Goal: Transaction & Acquisition: Obtain resource

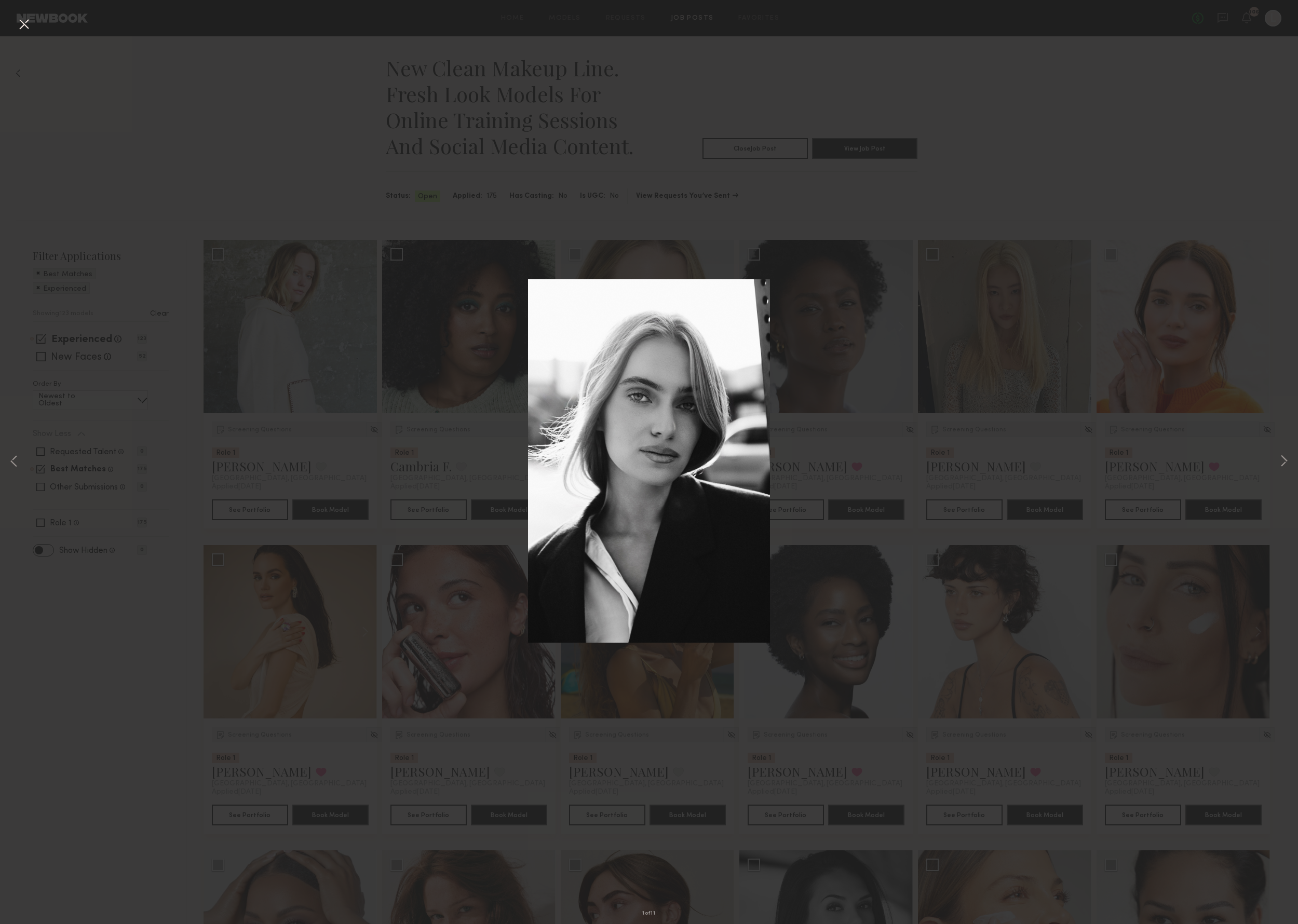
scroll to position [5704, 0]
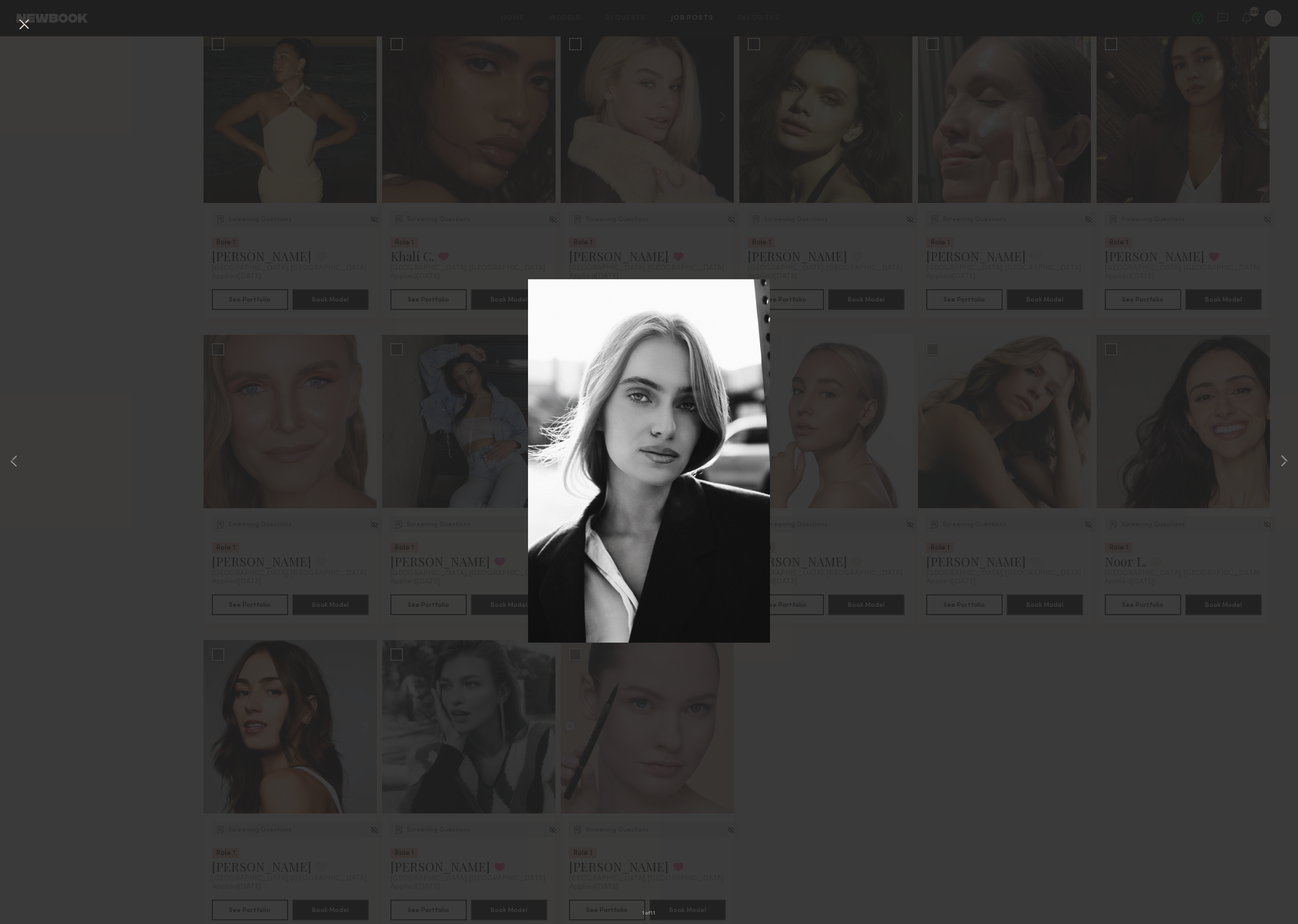
click at [694, 225] on div "1 of 11" at bounding box center [649, 462] width 1298 height 924
click at [686, 230] on div "1 of 11" at bounding box center [649, 462] width 1298 height 924
drag, startPoint x: 628, startPoint y: 230, endPoint x: 642, endPoint y: 244, distance: 19.8
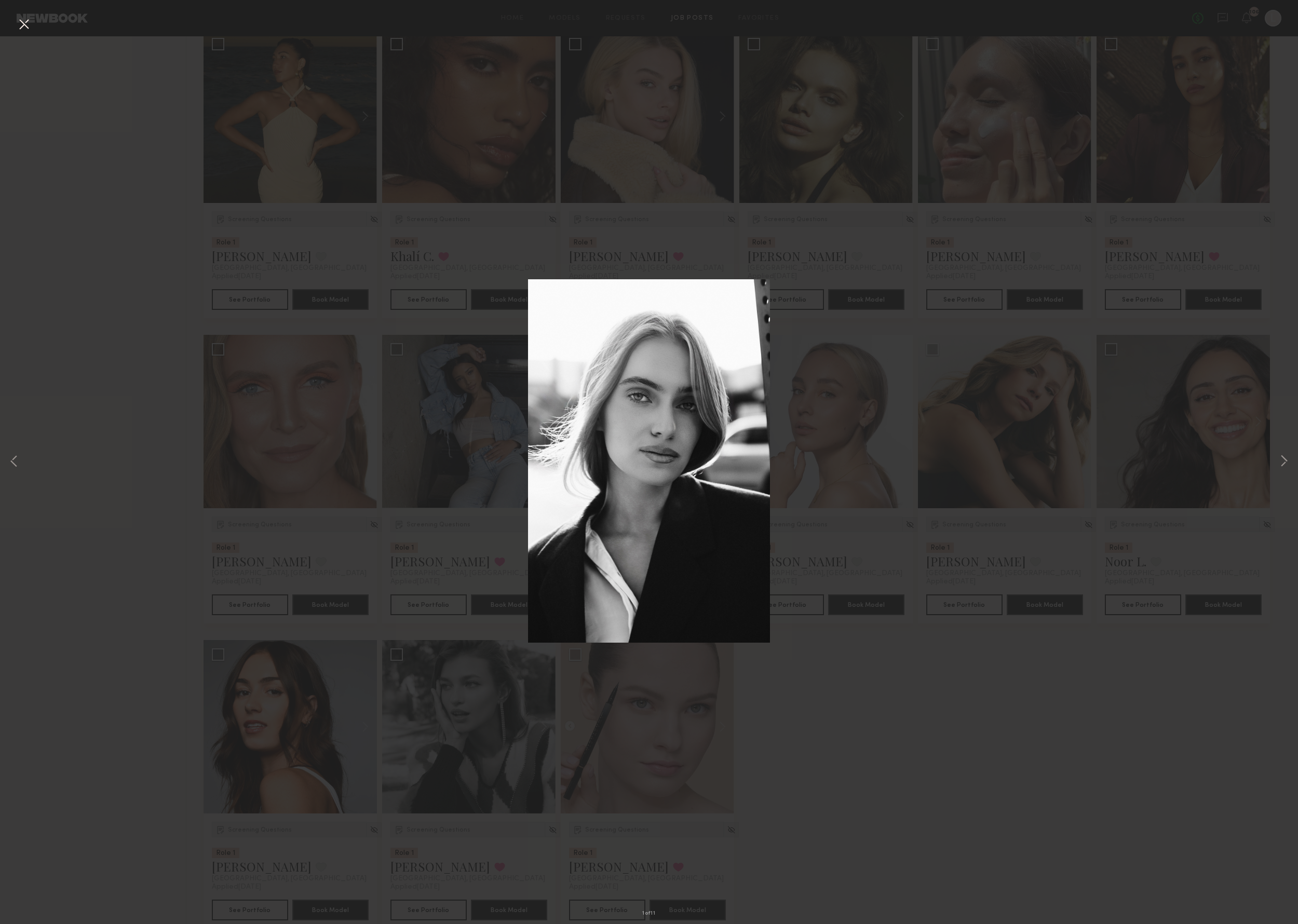
click at [628, 231] on div "1 of 11" at bounding box center [649, 462] width 1298 height 924
click at [17, 25] on button at bounding box center [24, 25] width 17 height 19
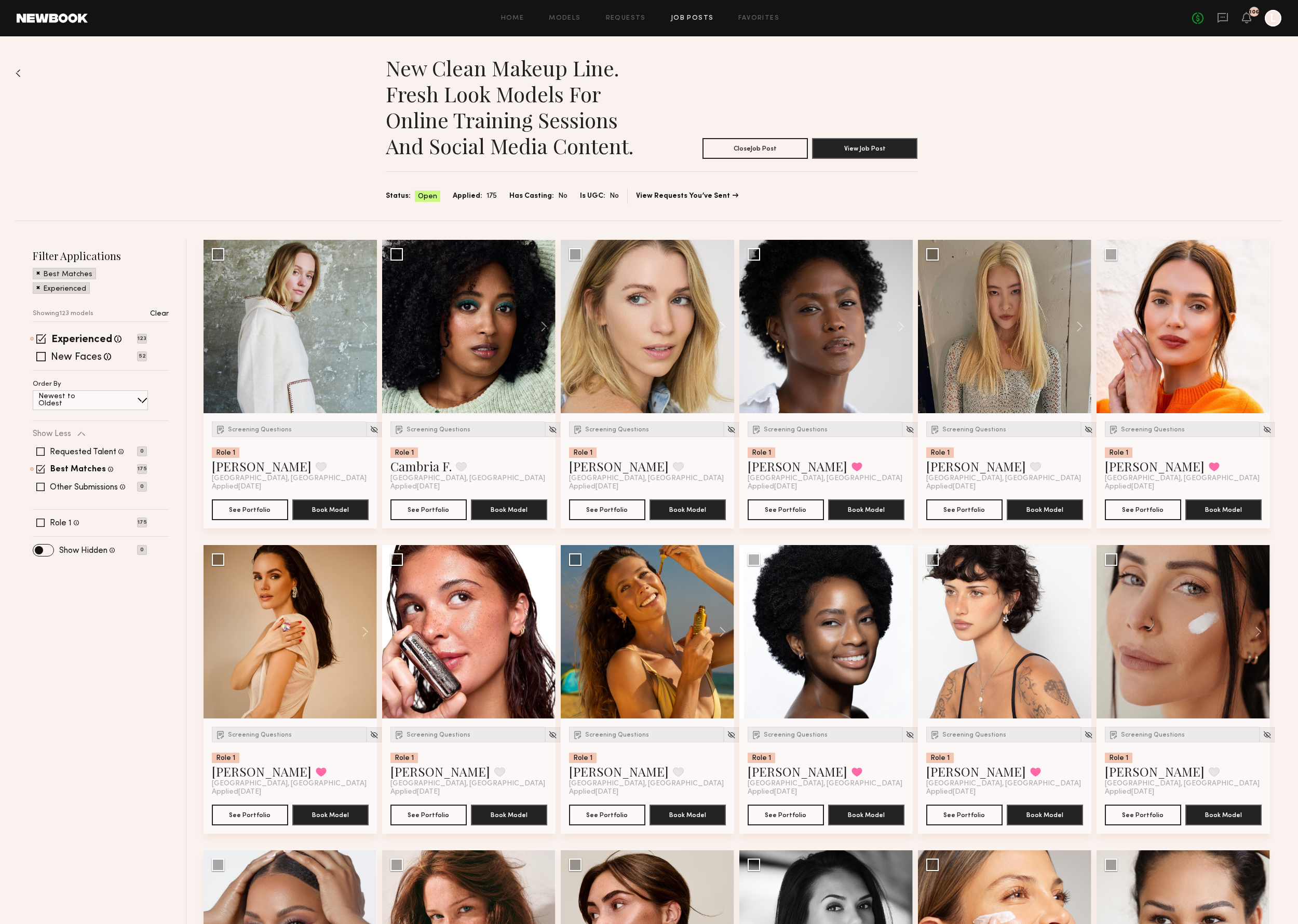
scroll to position [0, 0]
click at [904, 638] on button at bounding box center [896, 631] width 33 height 174
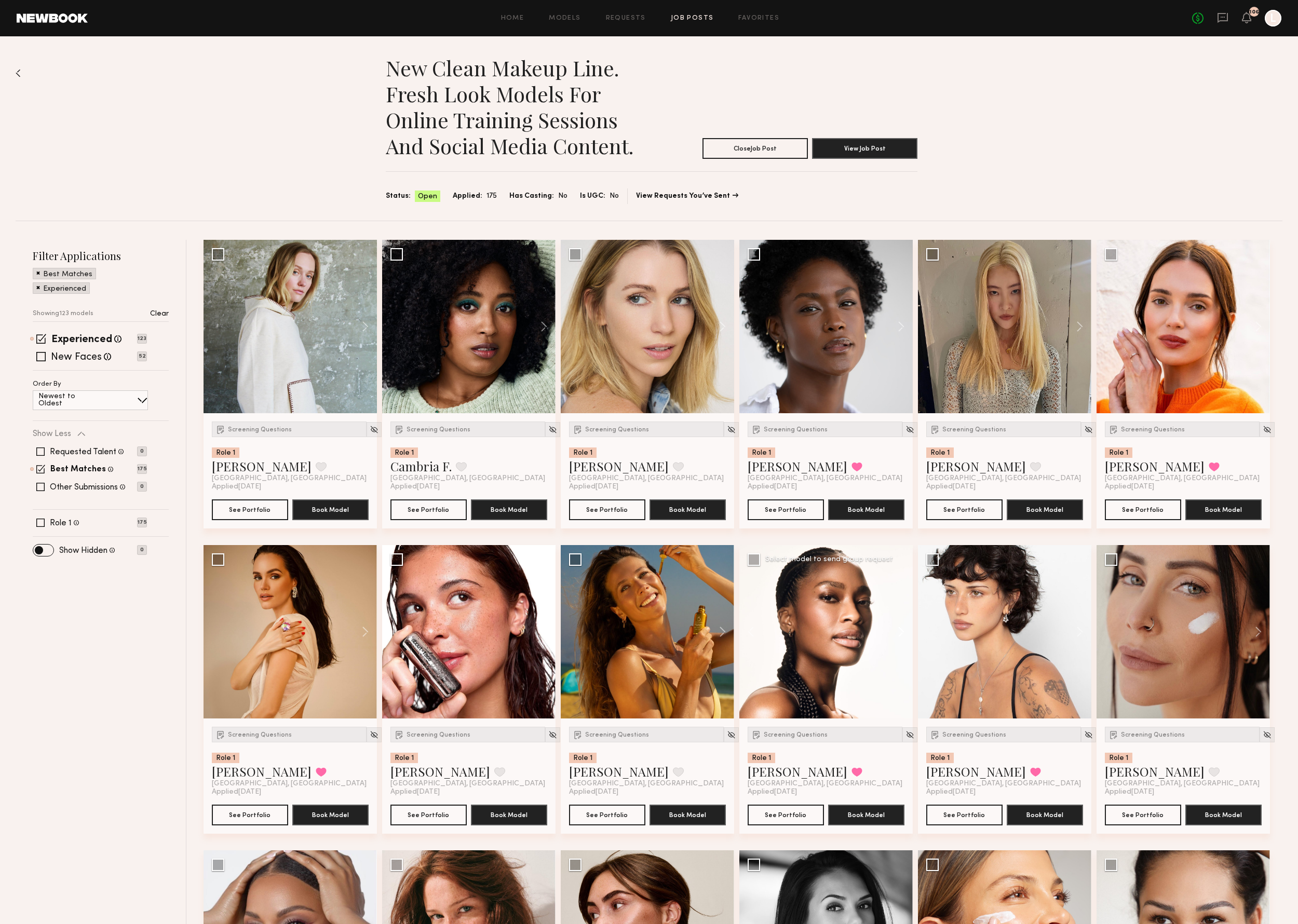
click at [904, 638] on button at bounding box center [896, 631] width 33 height 174
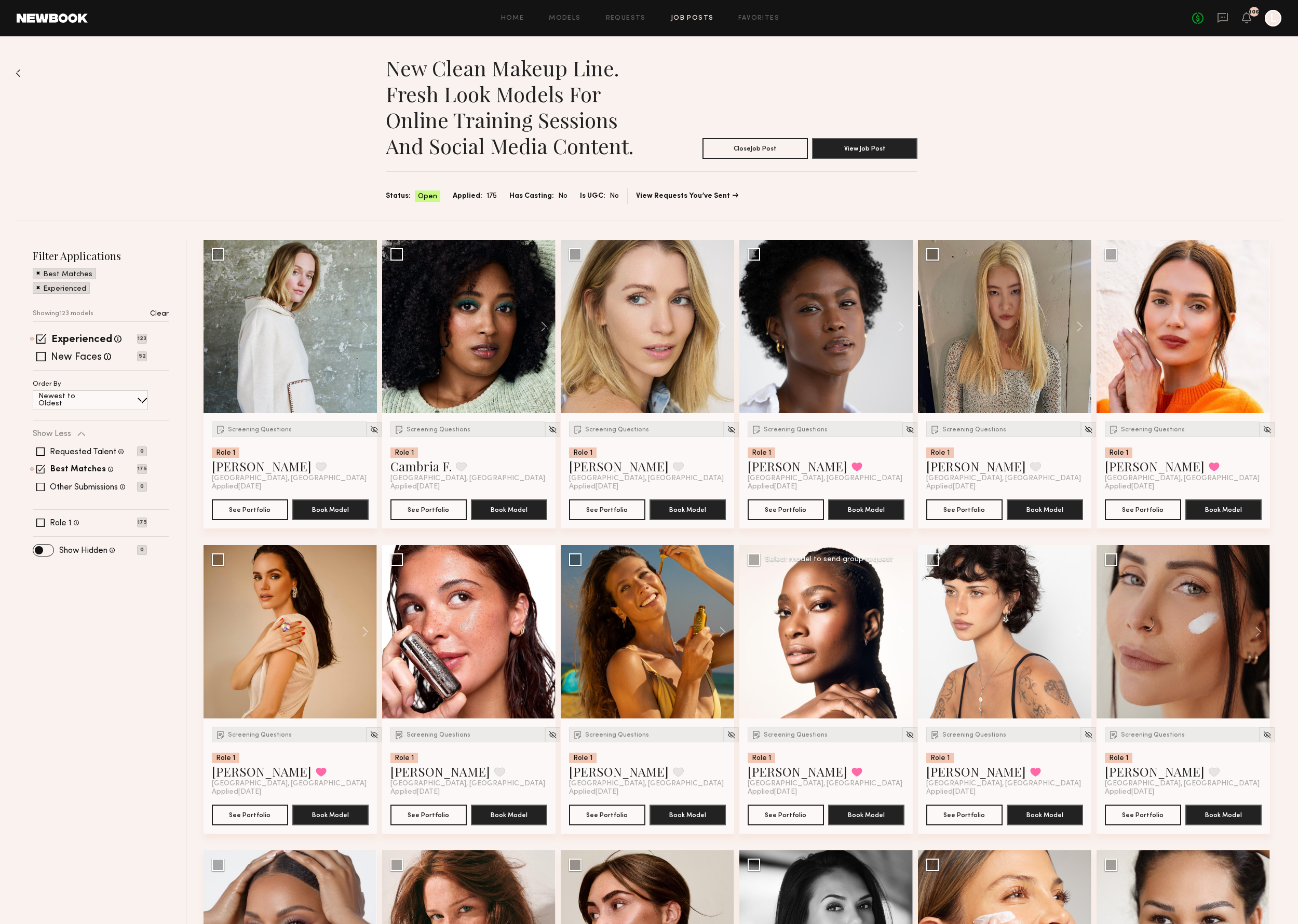
click at [904, 638] on button at bounding box center [896, 631] width 33 height 174
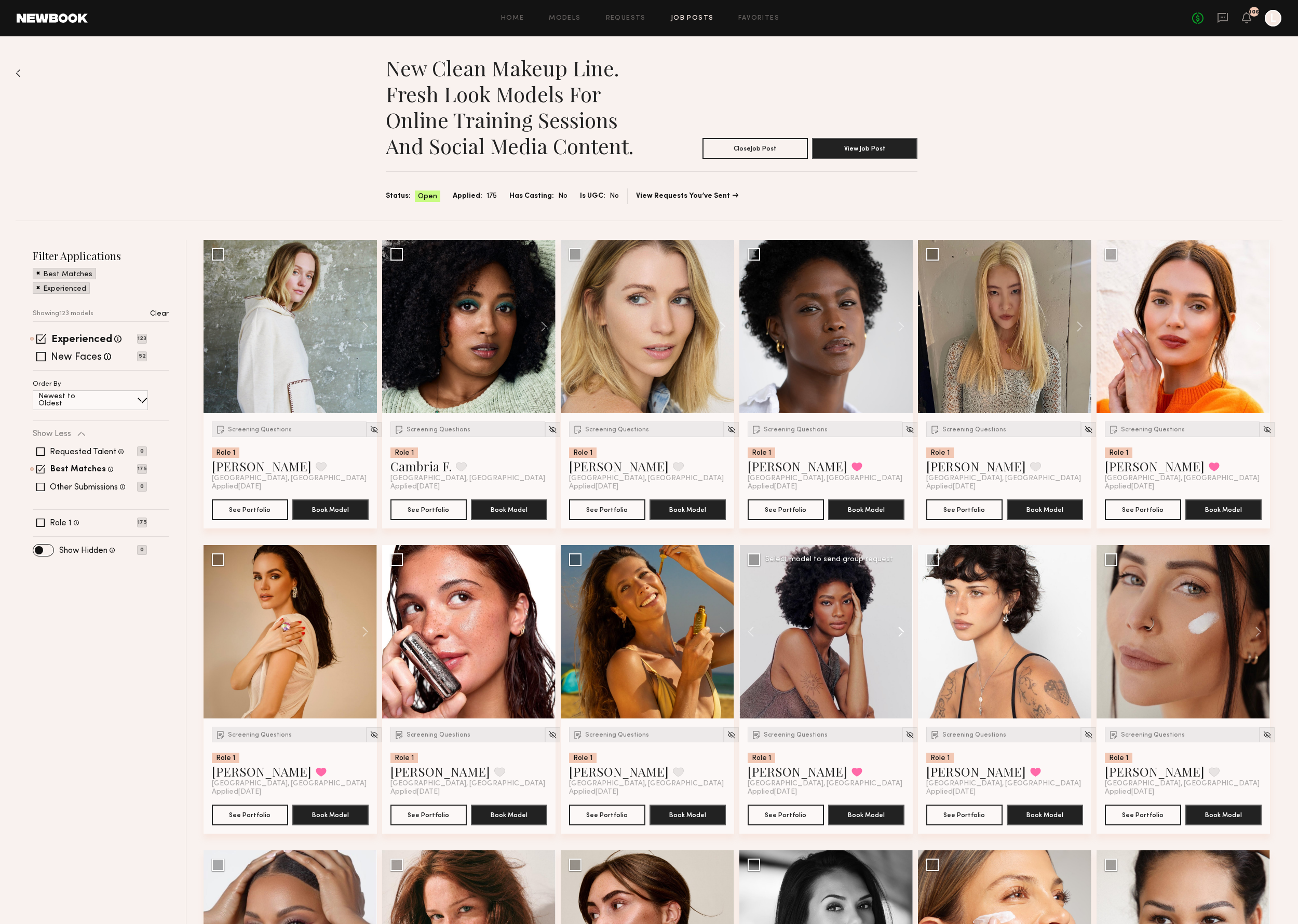
click at [904, 638] on button at bounding box center [896, 631] width 33 height 174
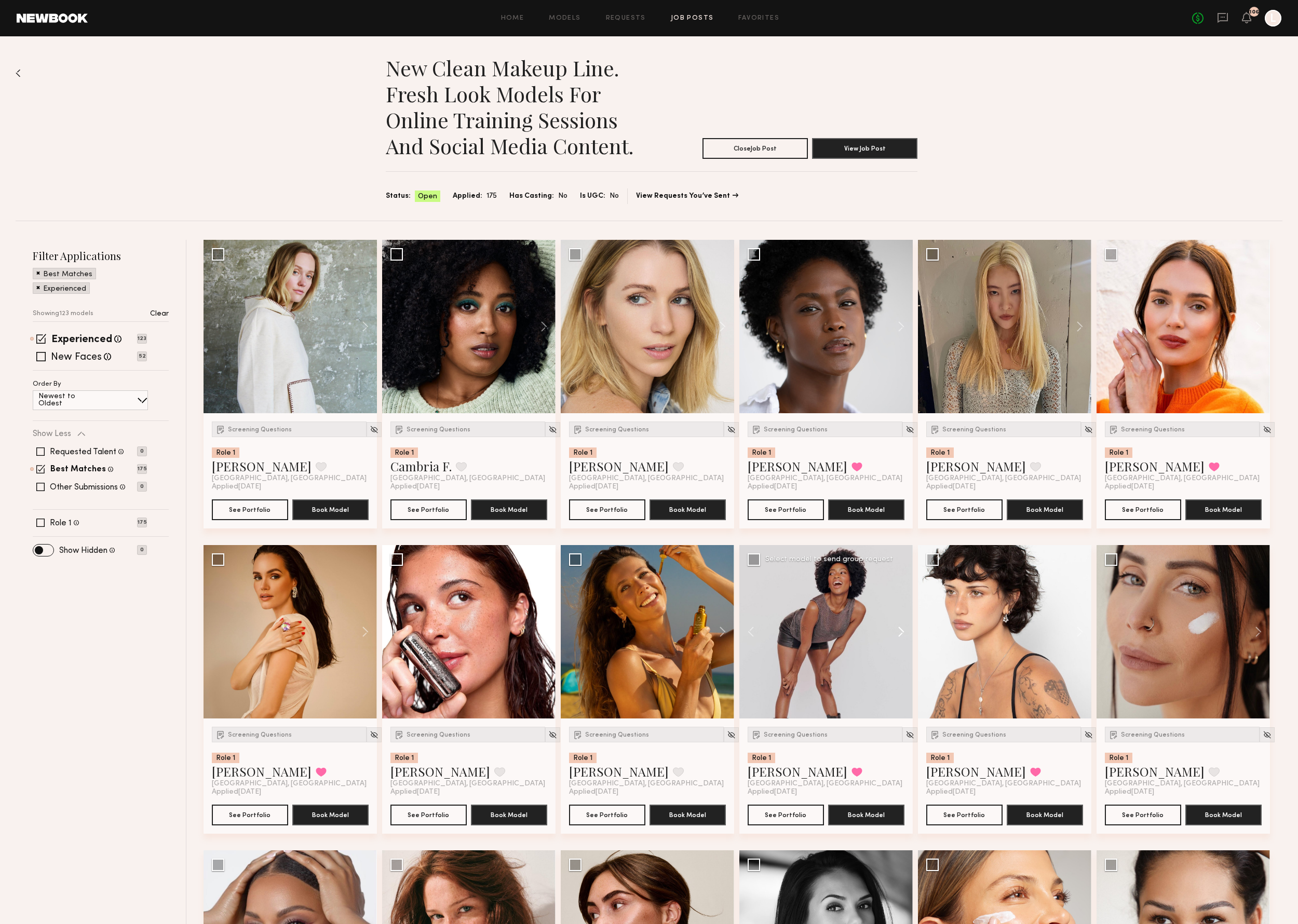
click at [904, 638] on button at bounding box center [896, 631] width 33 height 174
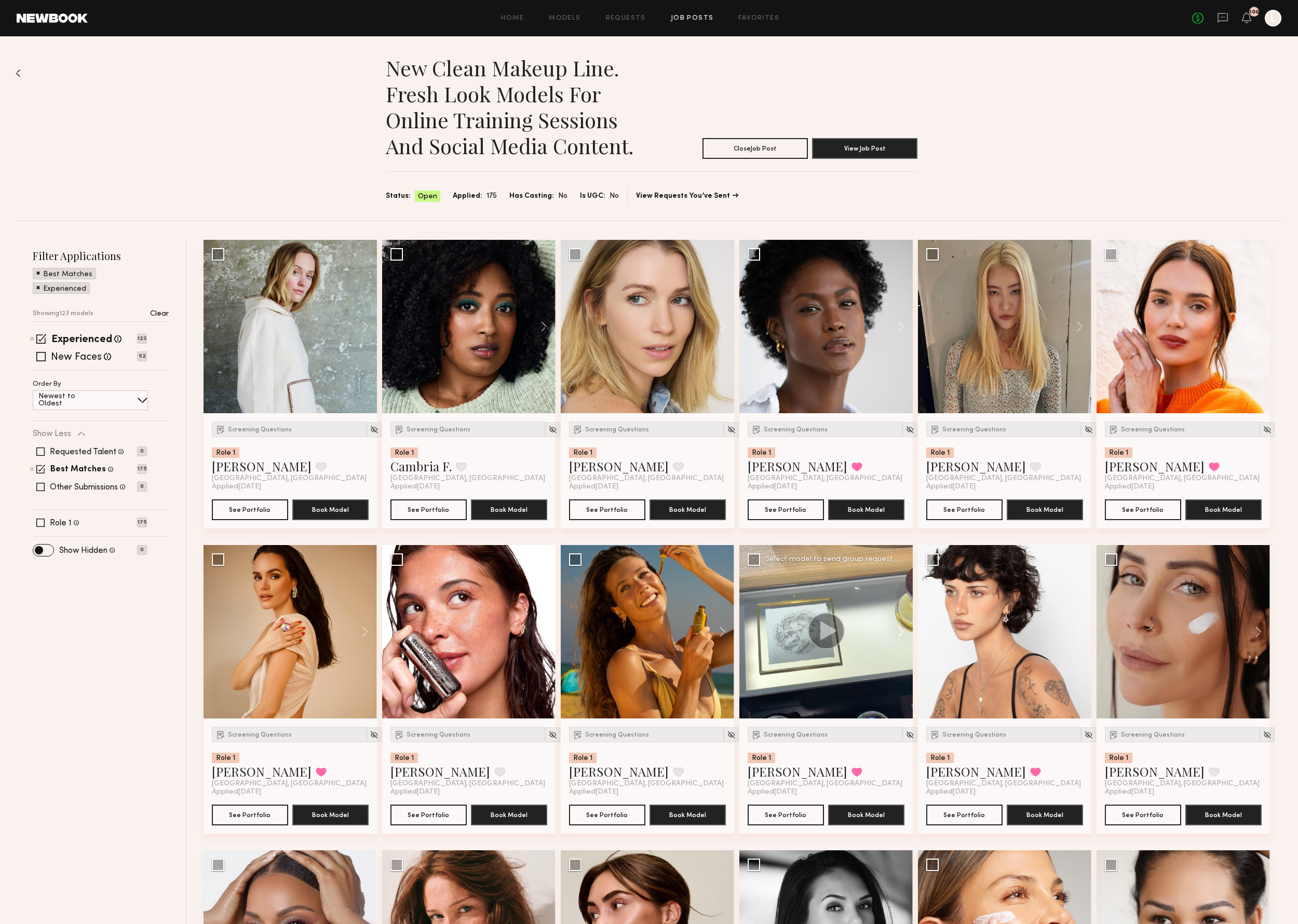
click at [904, 638] on button at bounding box center [896, 631] width 33 height 174
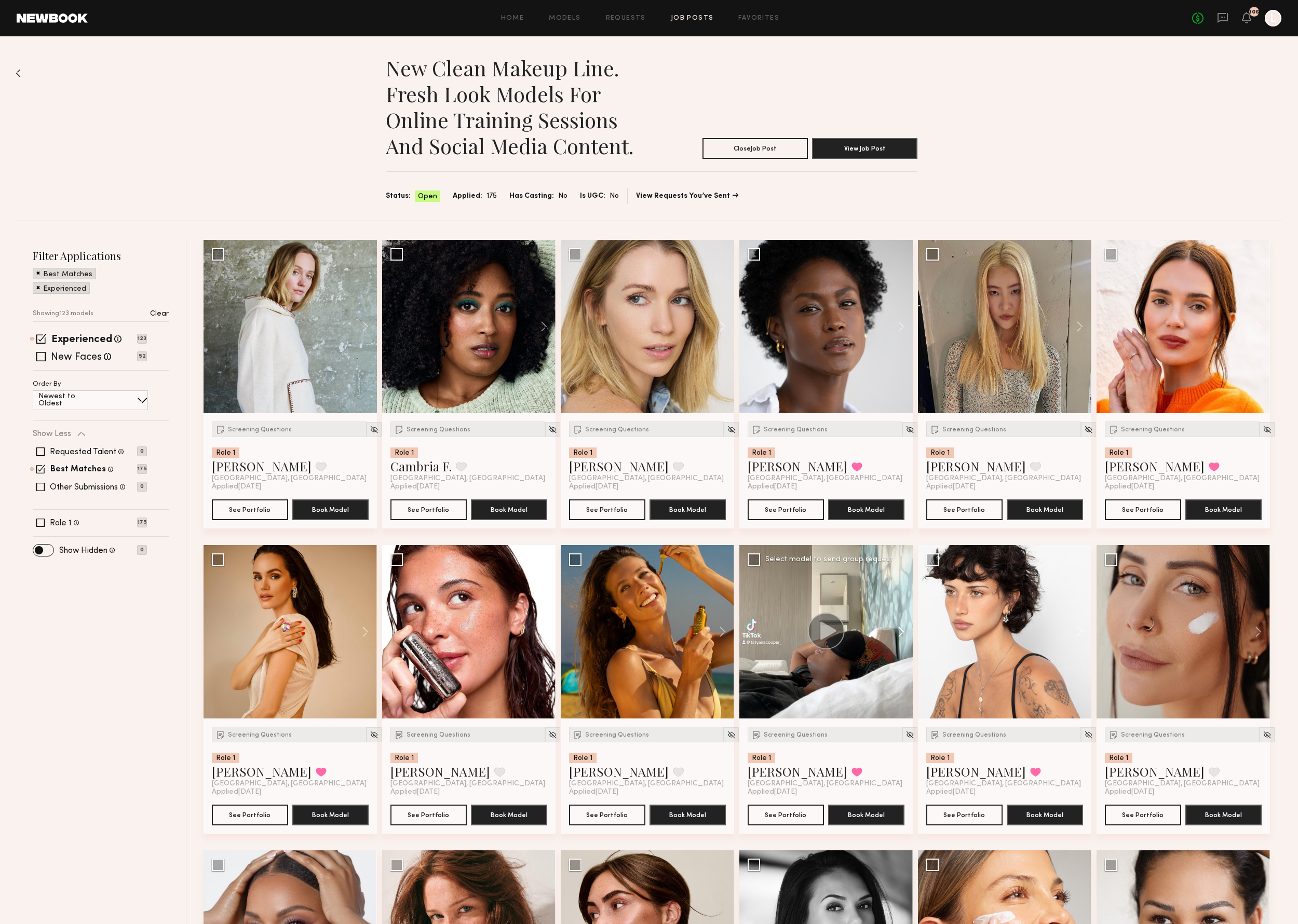
click at [904, 638] on button at bounding box center [896, 631] width 33 height 174
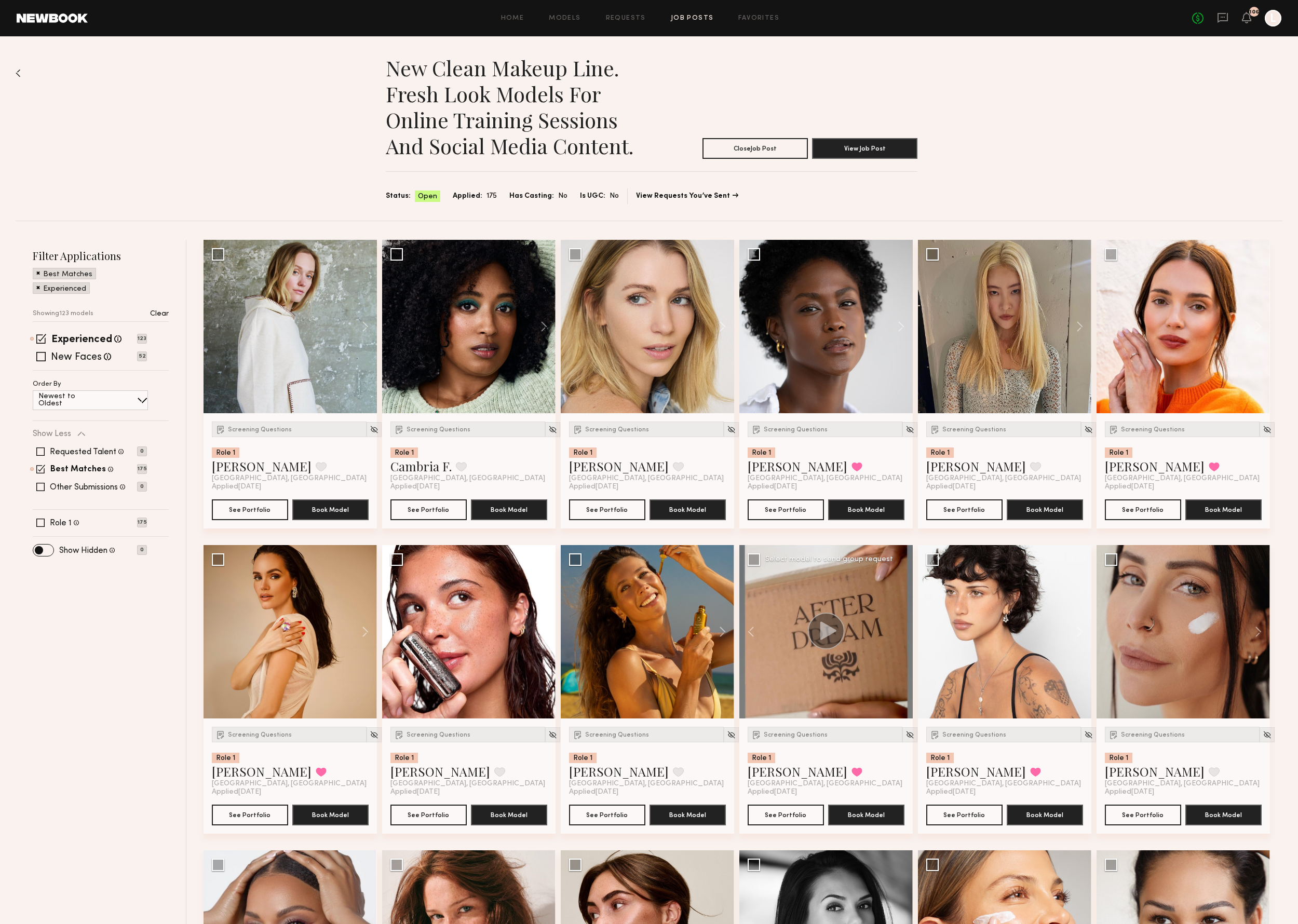
click at [904, 638] on div at bounding box center [826, 631] width 174 height 174
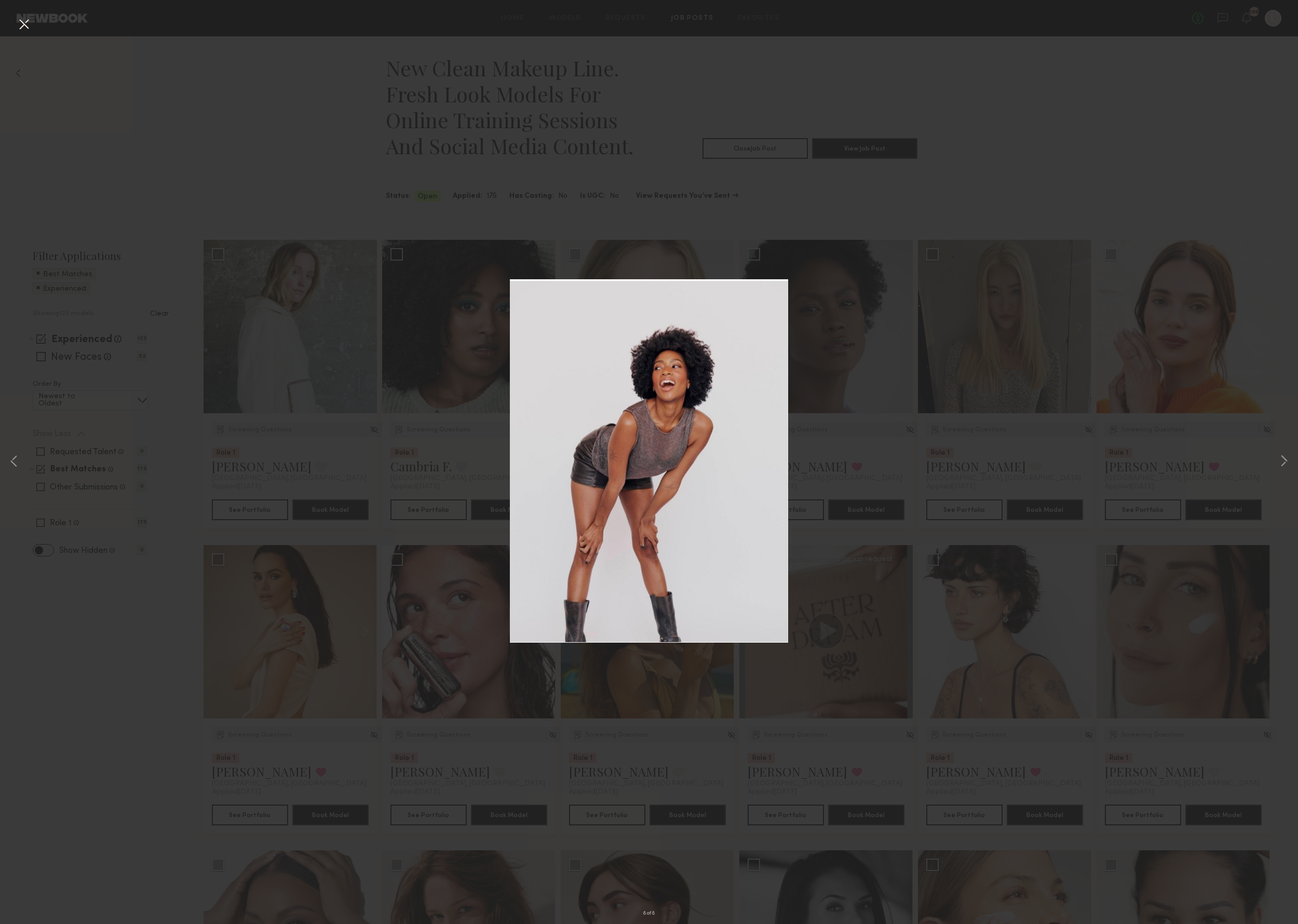
click at [1086, 228] on div "8 of 8" at bounding box center [649, 462] width 1298 height 924
click at [24, 21] on button at bounding box center [24, 25] width 17 height 19
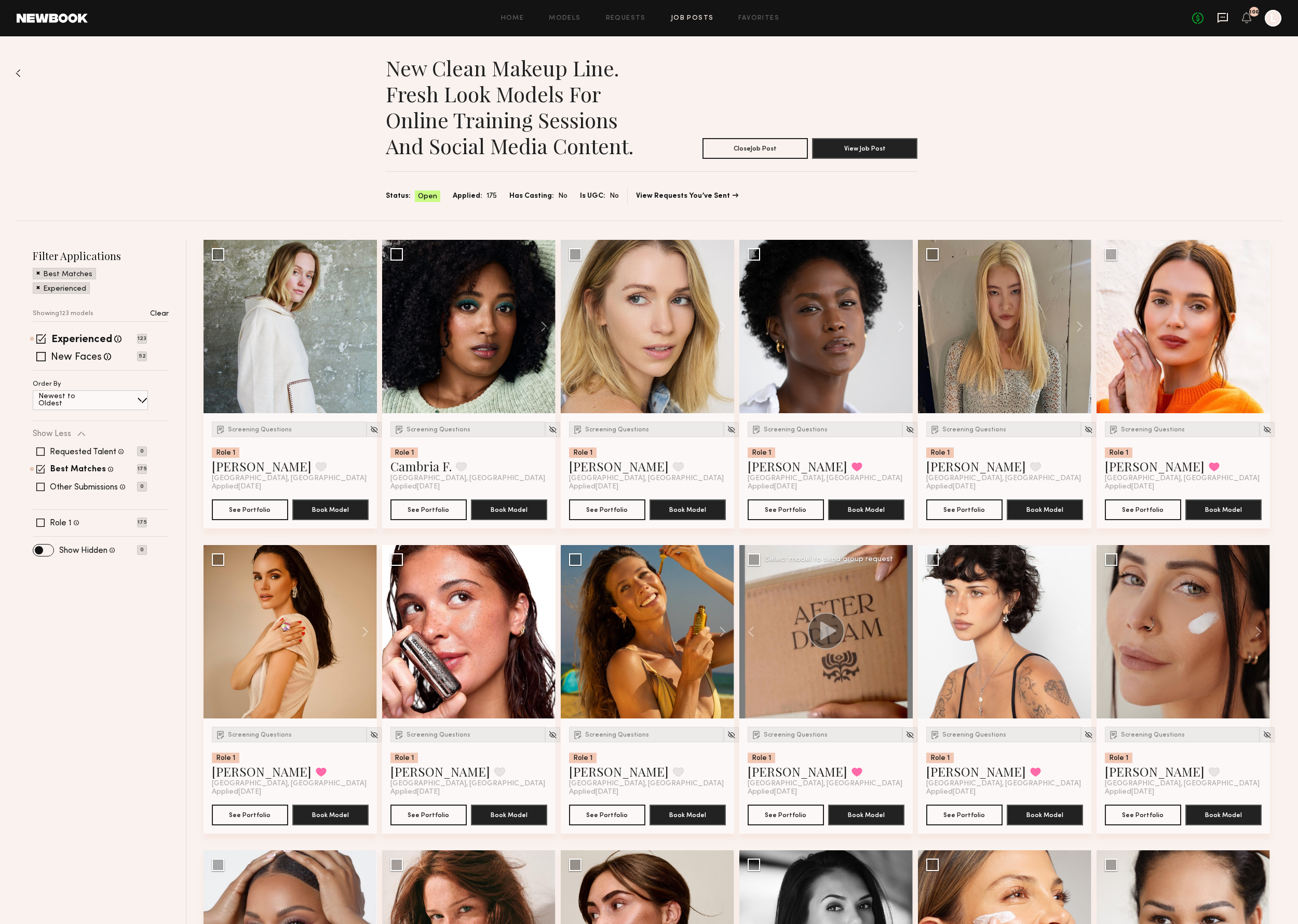
click at [1221, 17] on icon at bounding box center [1223, 17] width 4 height 1
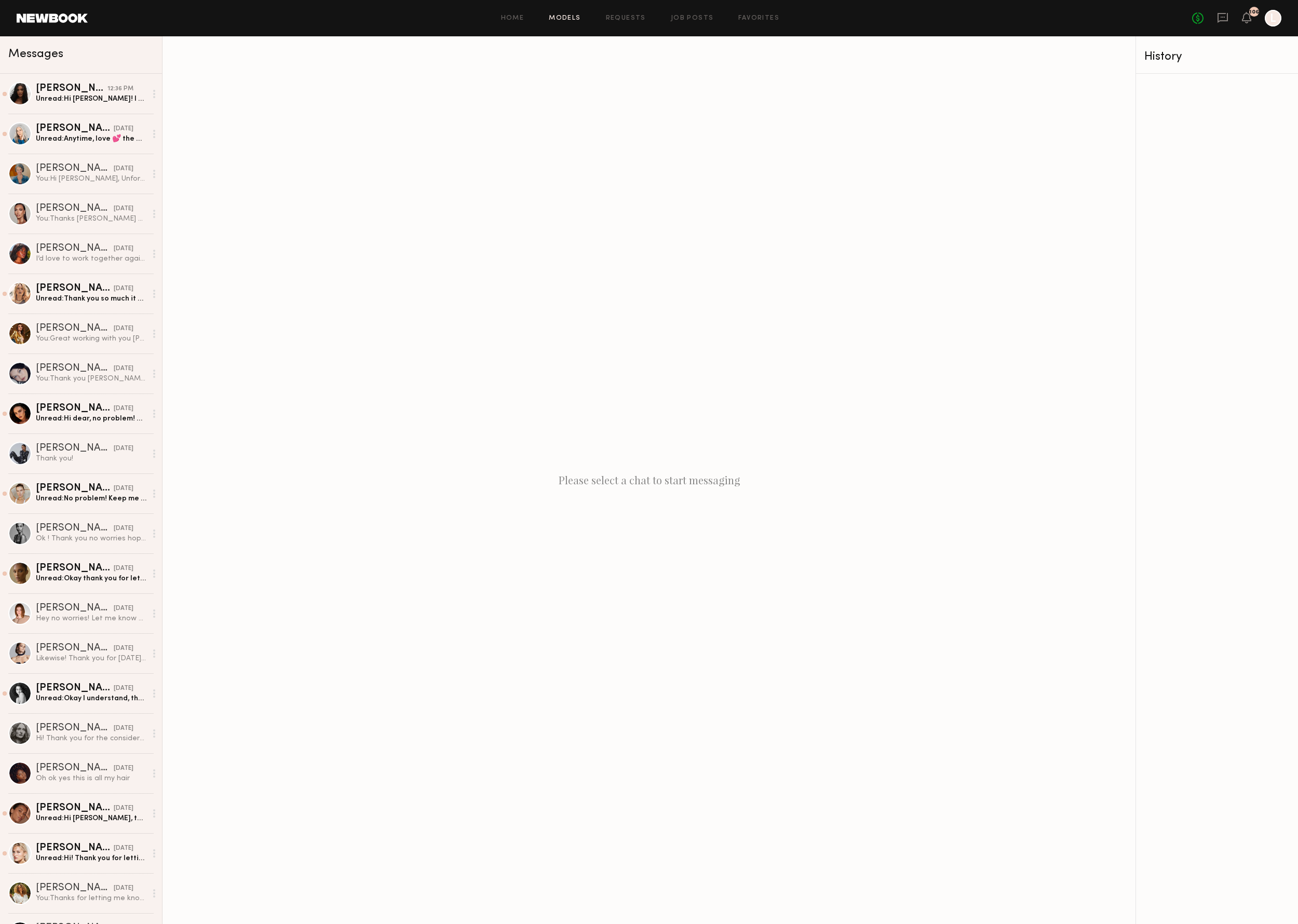
click at [554, 15] on link "Models" at bounding box center [564, 18] width 32 height 7
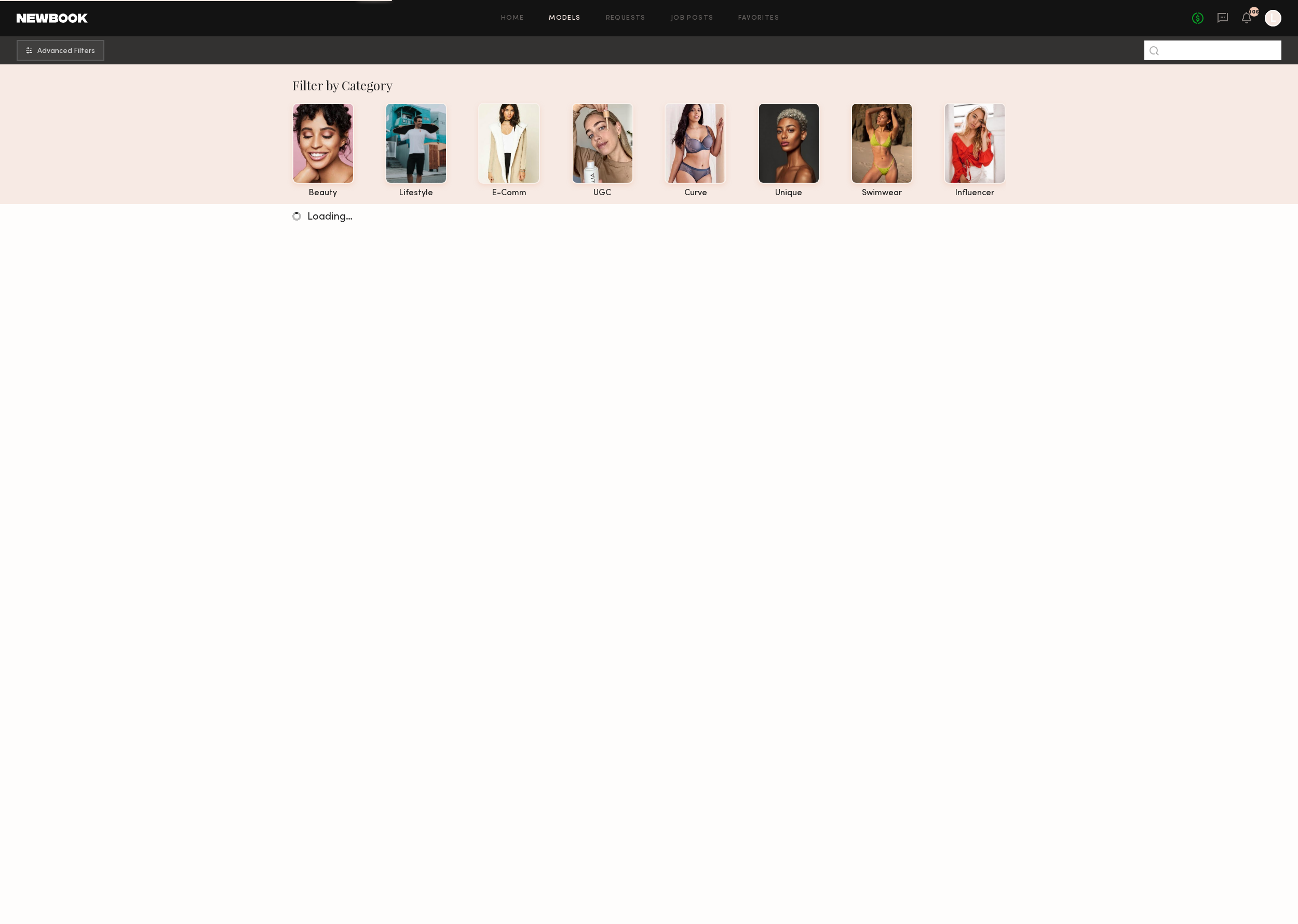
click at [1199, 48] on input at bounding box center [1212, 50] width 137 height 20
type input "*******"
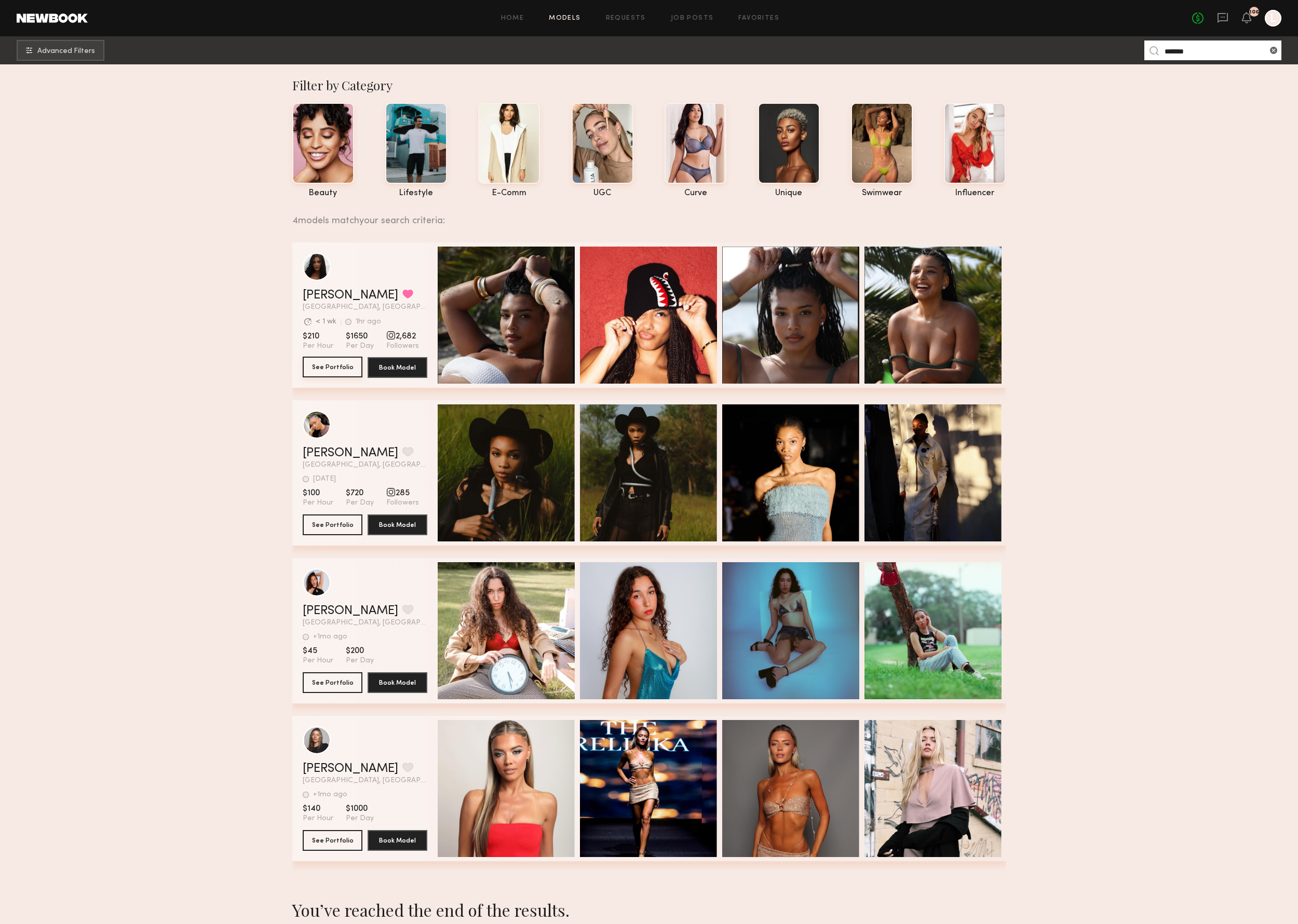
click at [329, 368] on button "See Portfolio" at bounding box center [333, 367] width 60 height 20
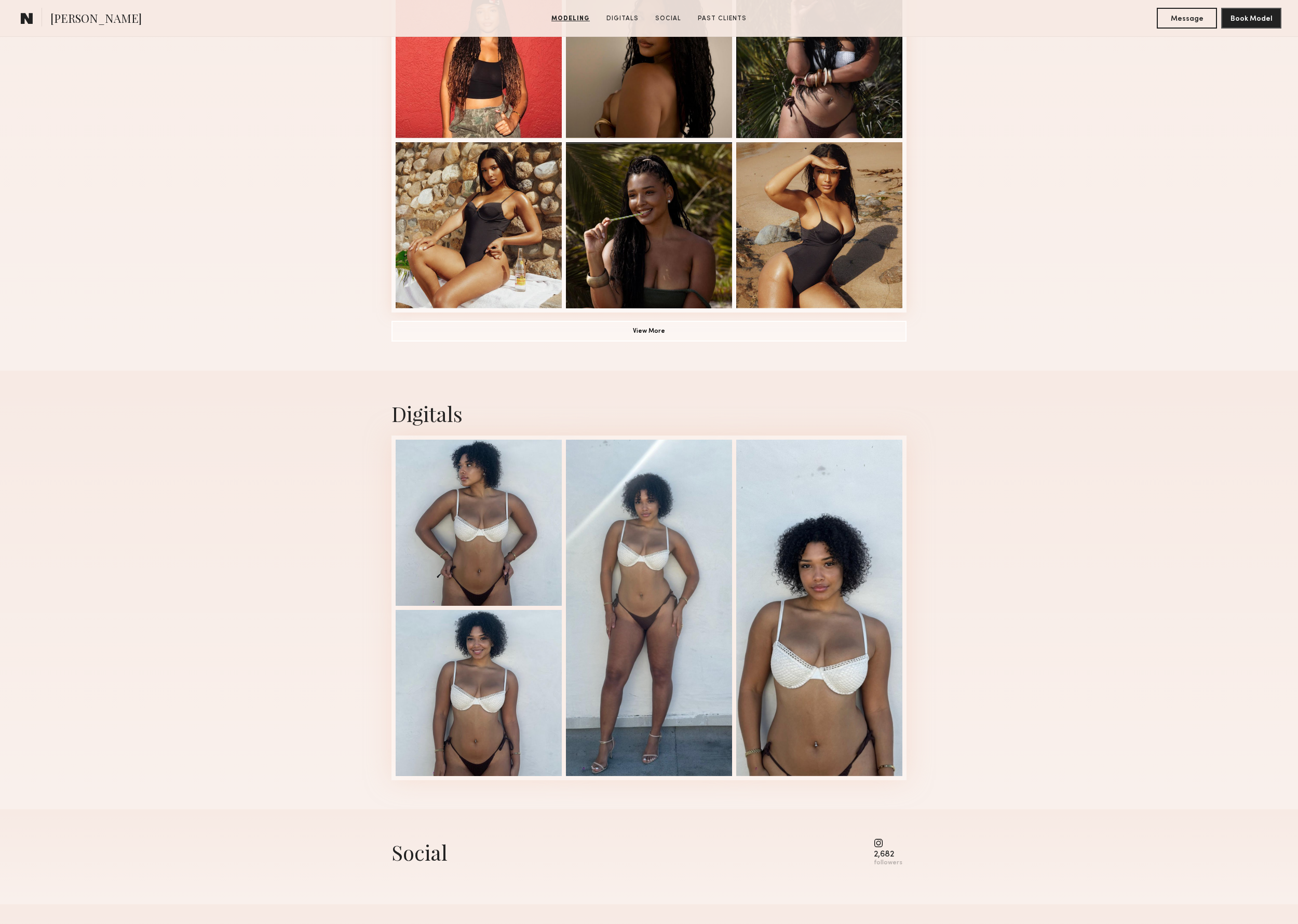
scroll to position [673, 0]
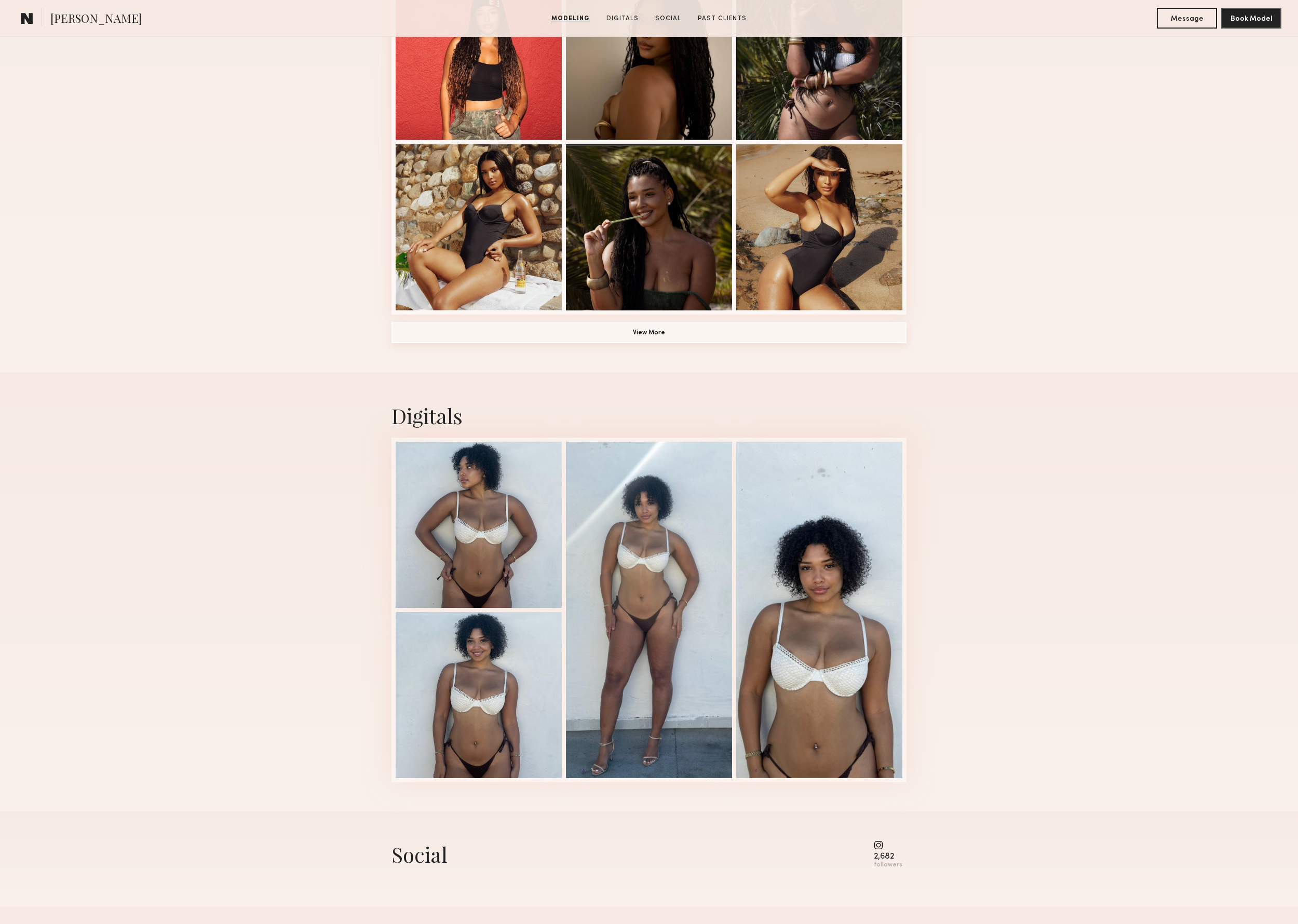
click at [636, 337] on button "View More" at bounding box center [649, 333] width 515 height 20
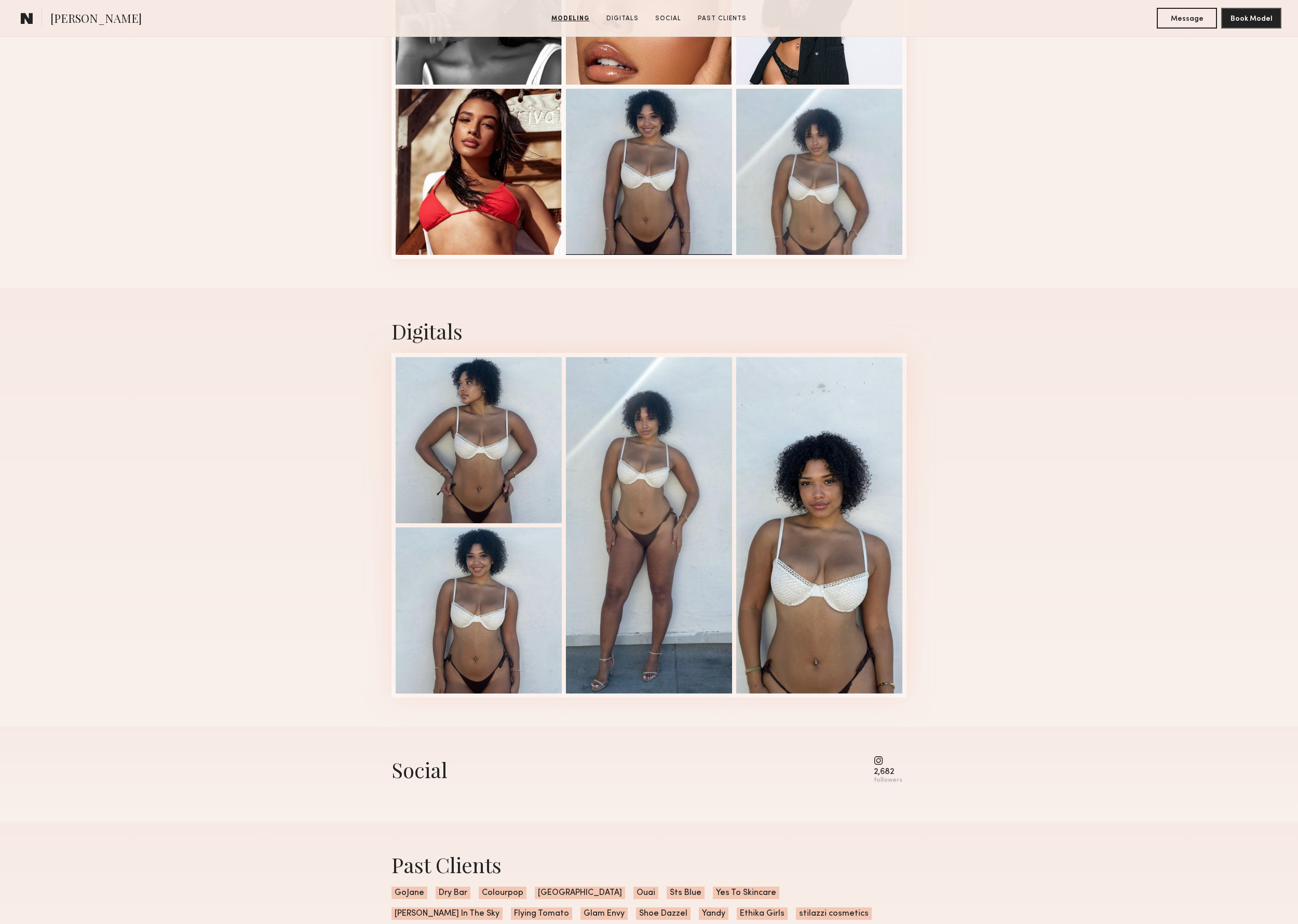
scroll to position [1243, 0]
